Goal: Navigation & Orientation: Find specific page/section

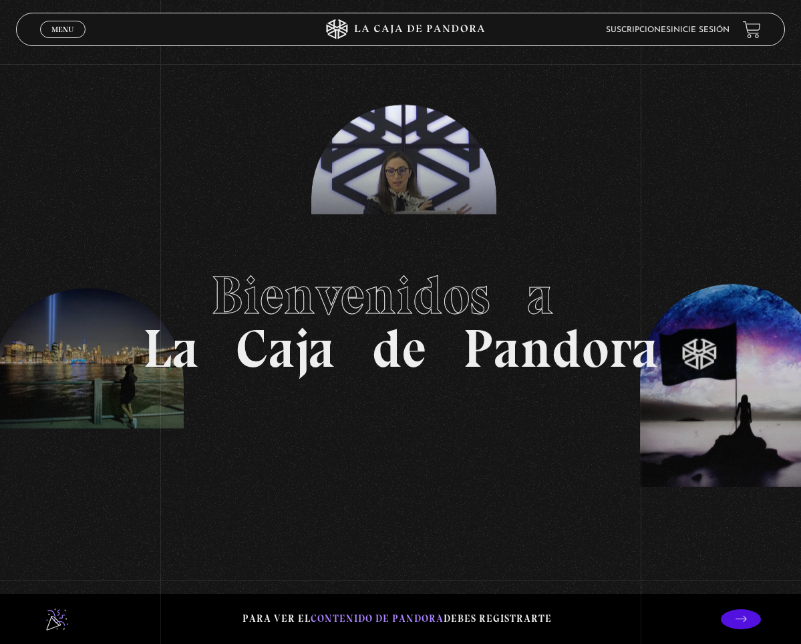
click at [696, 29] on link "Inicie sesión" at bounding box center [700, 30] width 59 height 8
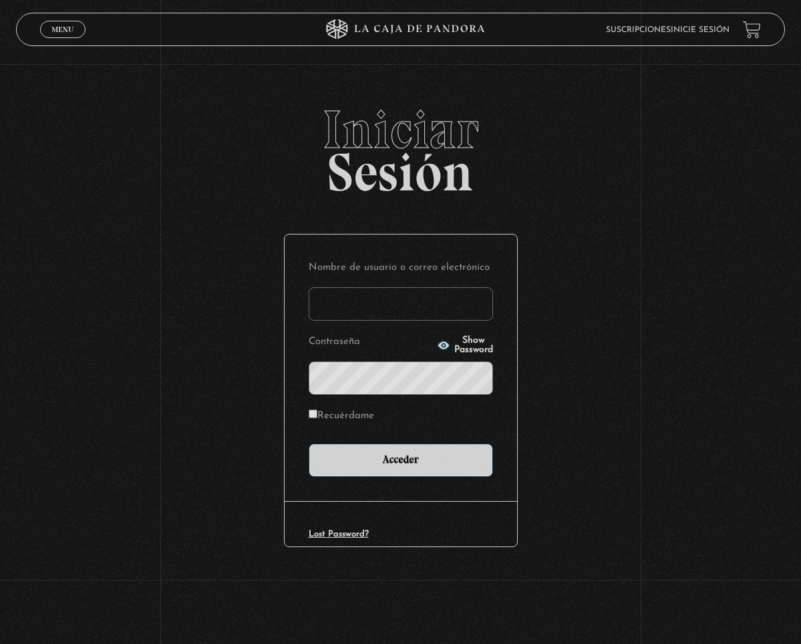
type input "ml.monterovega@gmail.com"
click at [400, 460] on input "Acceder" at bounding box center [401, 460] width 184 height 33
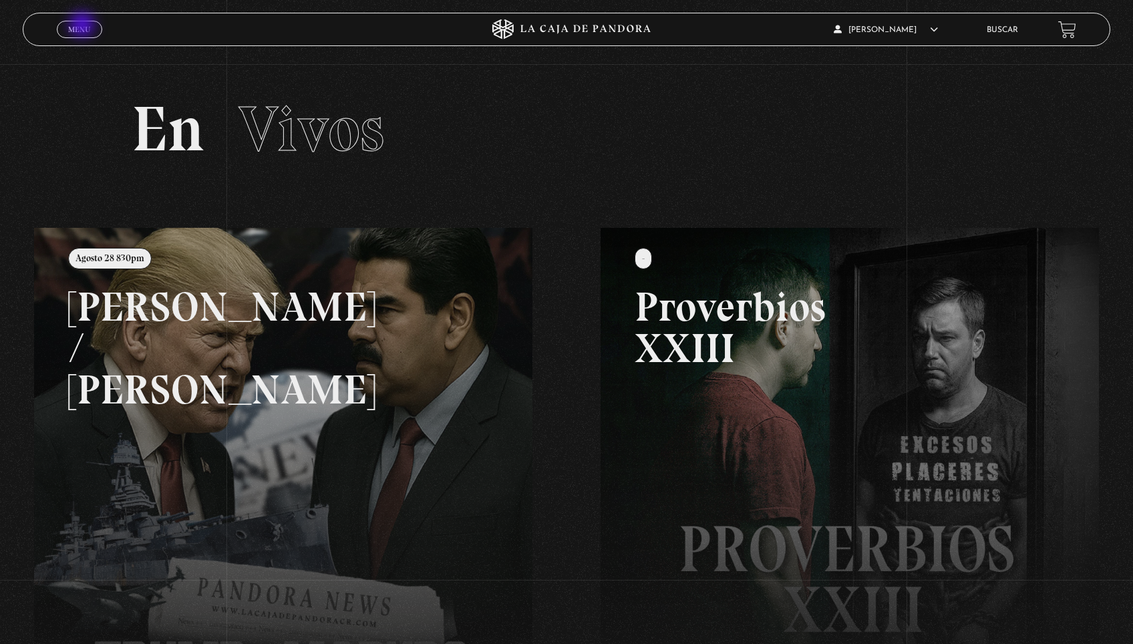
click at [84, 27] on span "Menu" at bounding box center [79, 29] width 22 height 8
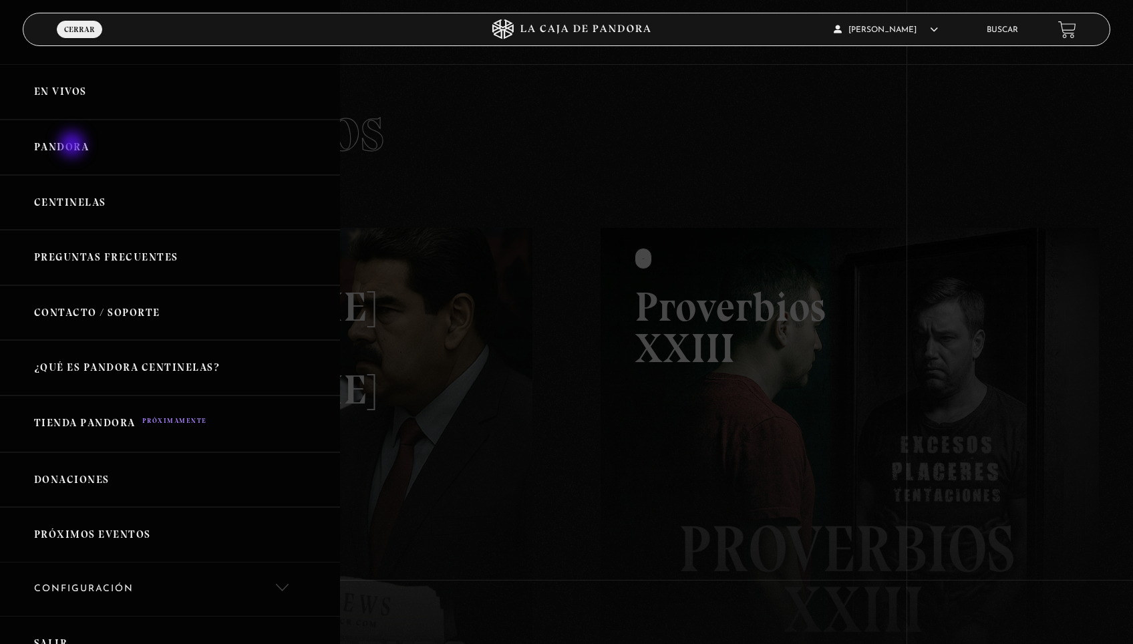
click at [74, 146] on link "Pandora" at bounding box center [170, 147] width 340 height 55
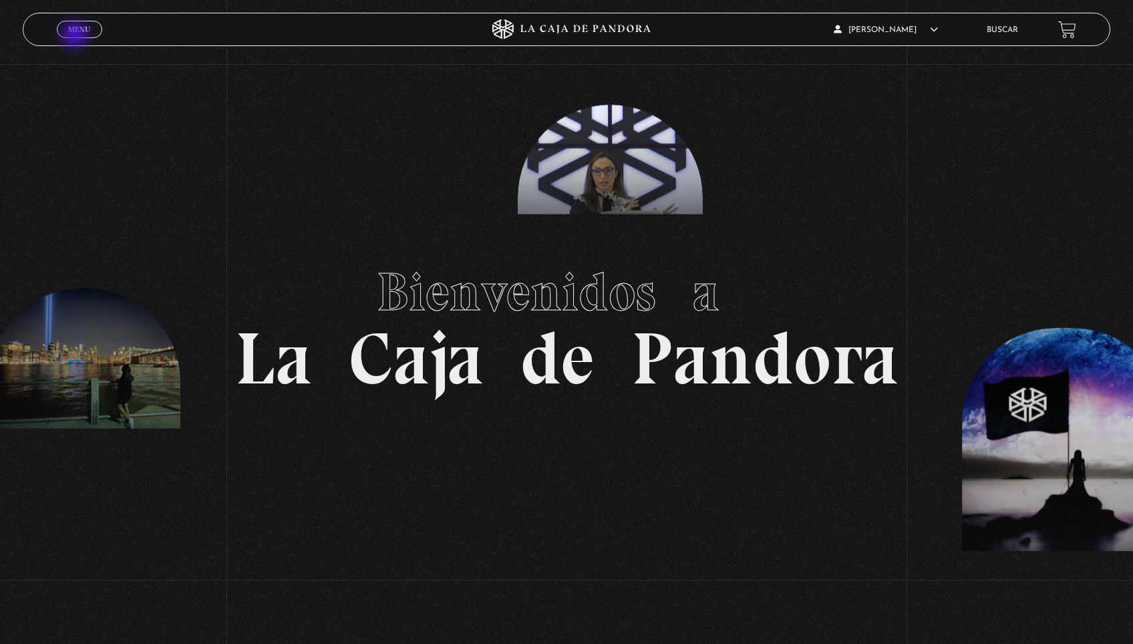
click at [76, 36] on link "Menu Cerrar" at bounding box center [79, 29] width 45 height 17
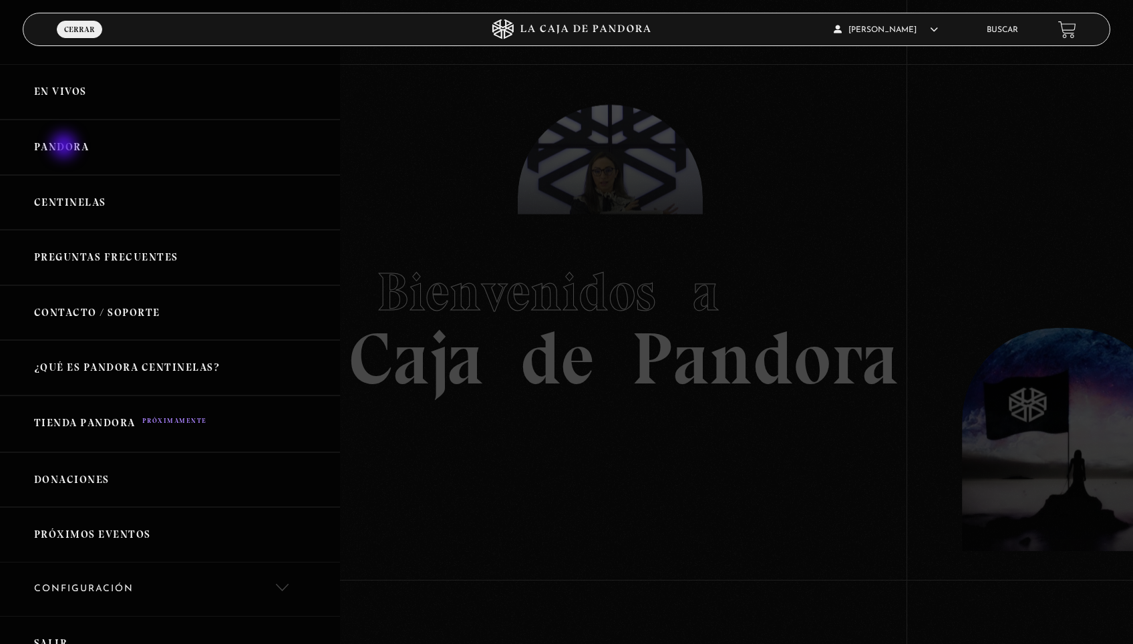
click at [66, 146] on link "Pandora" at bounding box center [170, 147] width 340 height 55
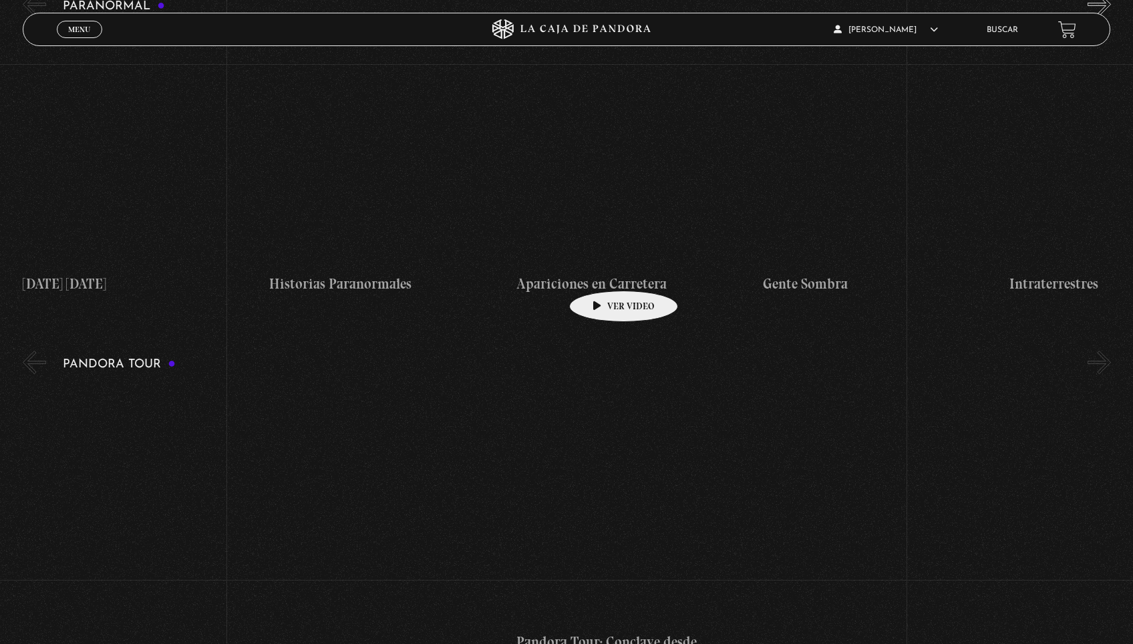
scroll to position [727, 0]
